Goal: Navigation & Orientation: Find specific page/section

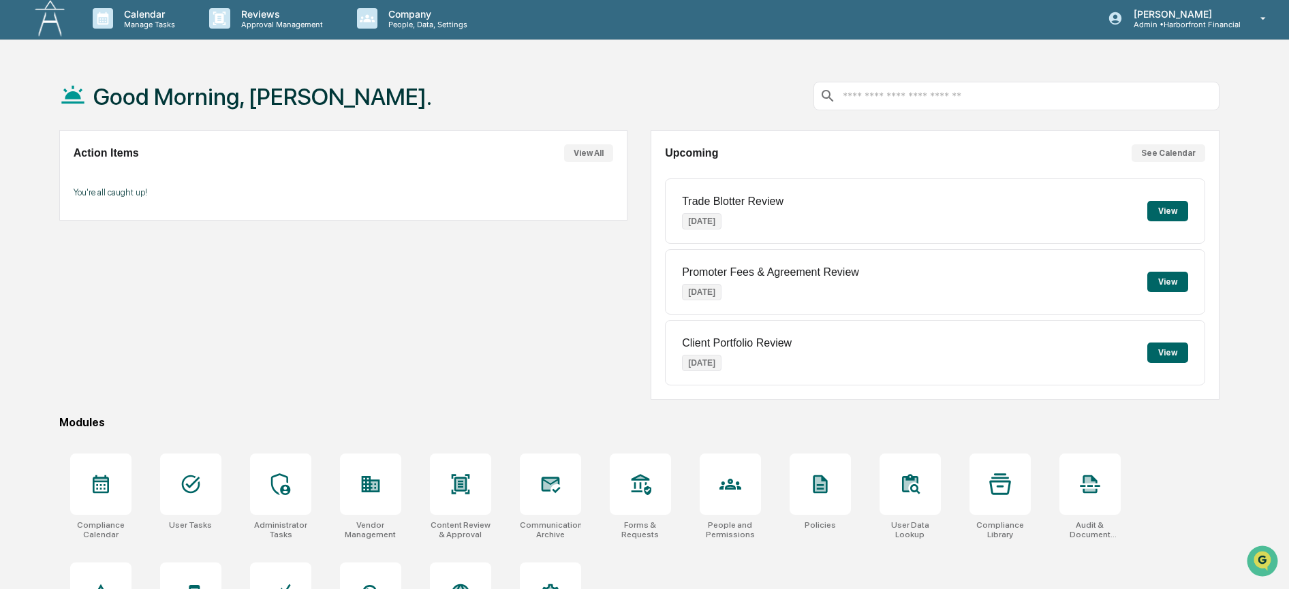
scroll to position [84, 0]
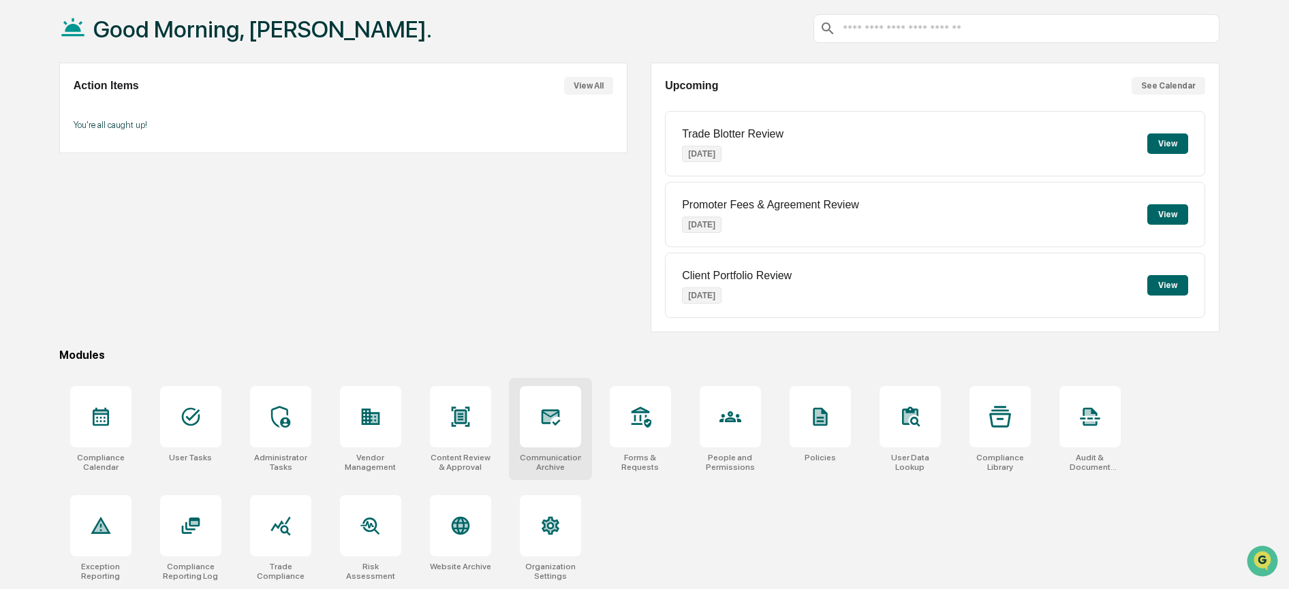
click at [549, 411] on icon at bounding box center [550, 416] width 14 height 11
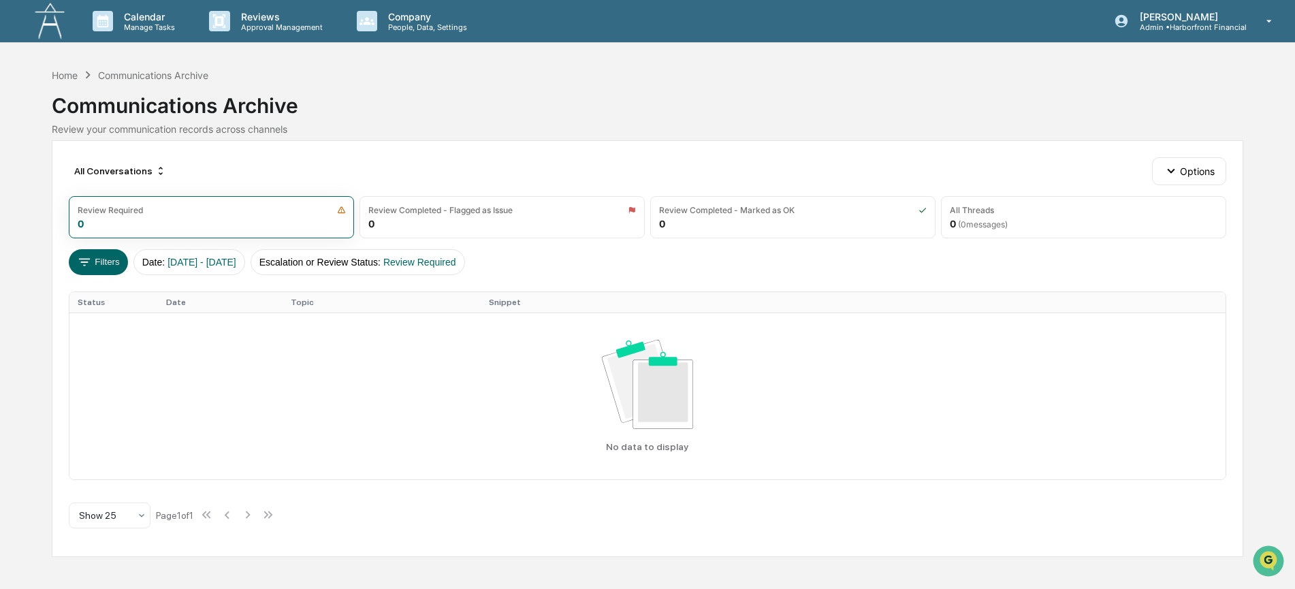
click at [50, 22] on img at bounding box center [49, 21] width 33 height 37
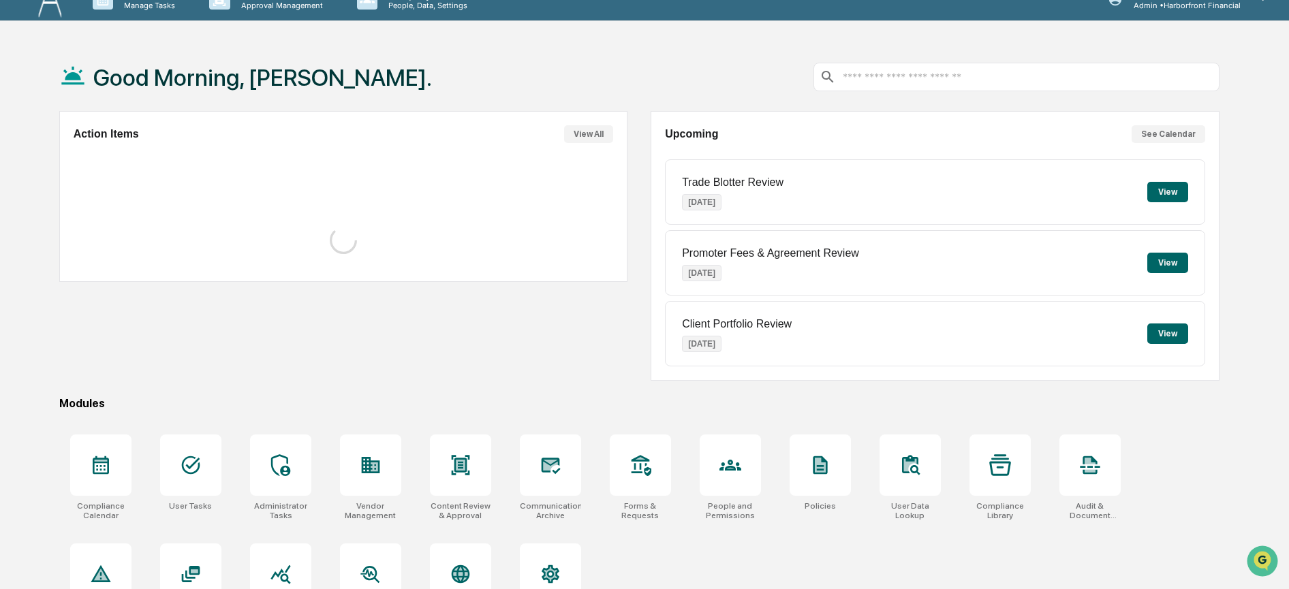
scroll to position [65, 0]
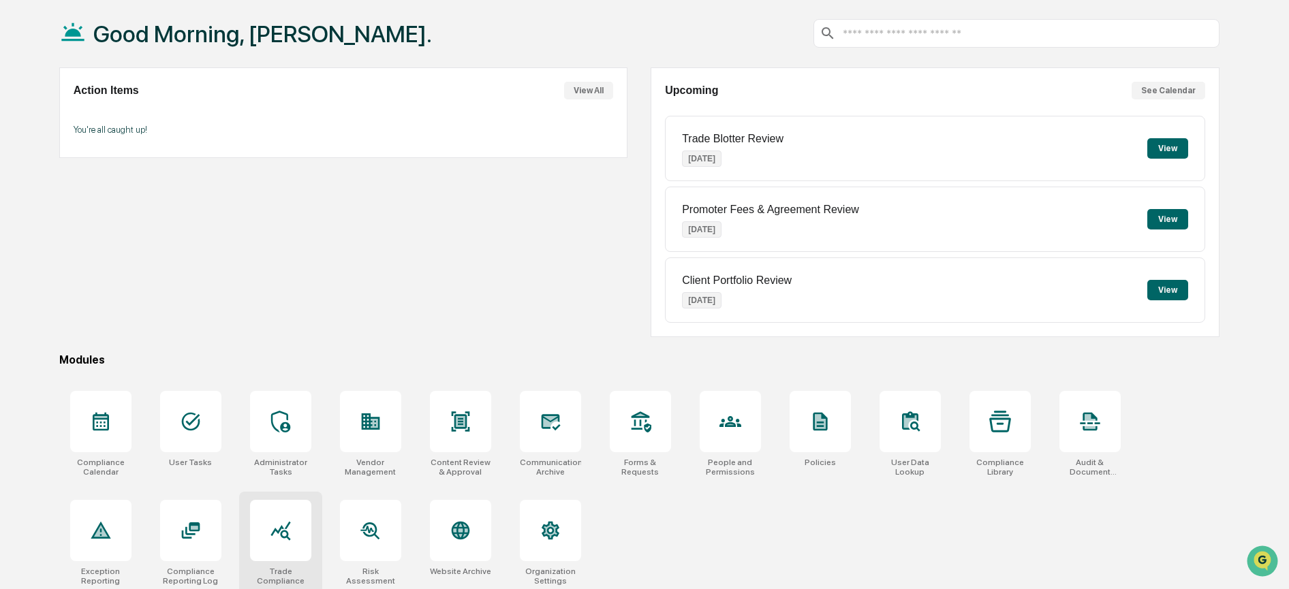
click at [292, 529] on div at bounding box center [280, 530] width 61 height 61
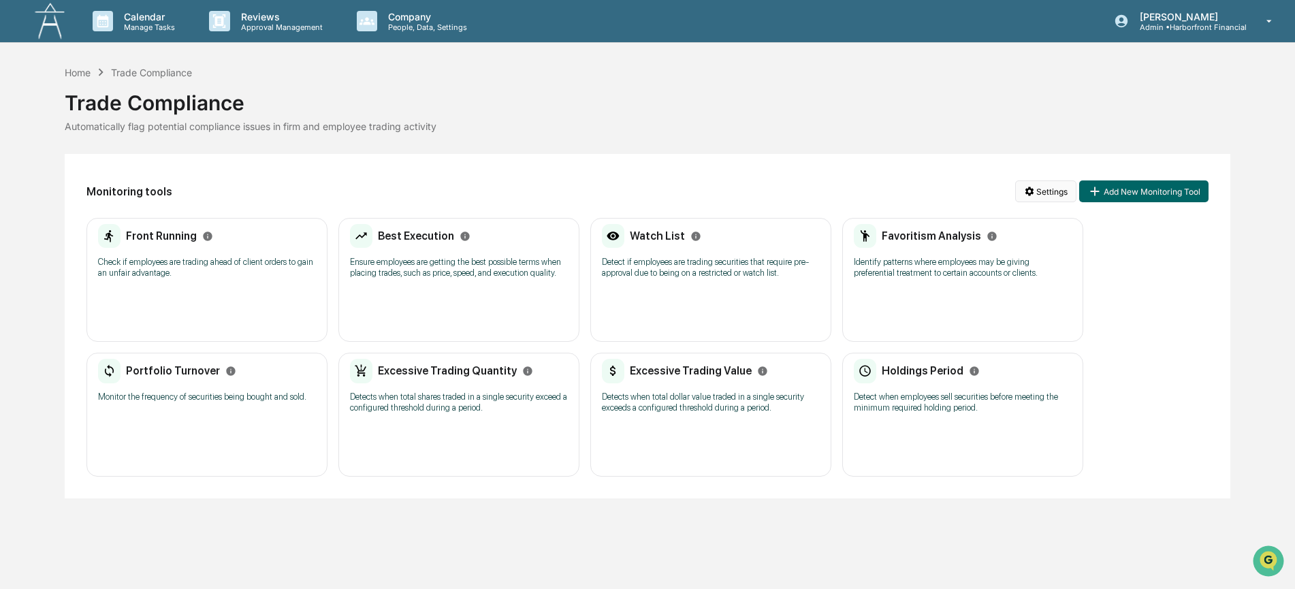
click at [1044, 191] on html "Calendar Manage Tasks Reviews Approval Management Company People, Data, Setting…" at bounding box center [647, 294] width 1295 height 589
click at [1017, 283] on div "View Activity Logs" at bounding box center [1048, 285] width 166 height 22
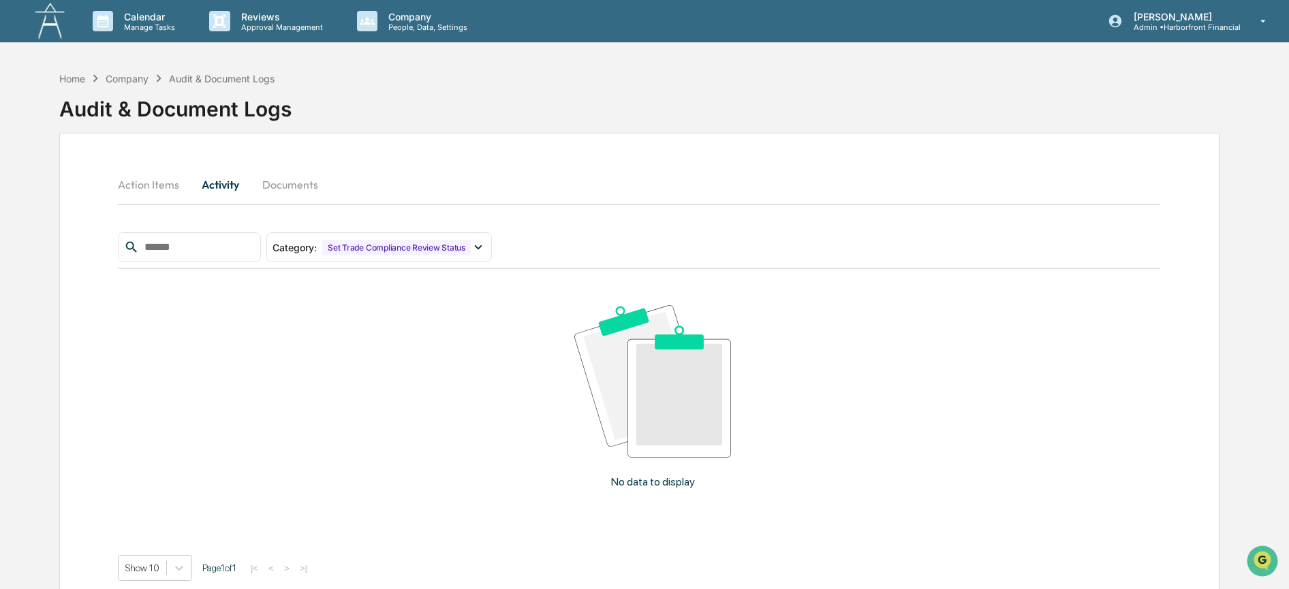
click at [48, 18] on img at bounding box center [49, 21] width 33 height 37
